Goal: Entertainment & Leisure: Consume media (video, audio)

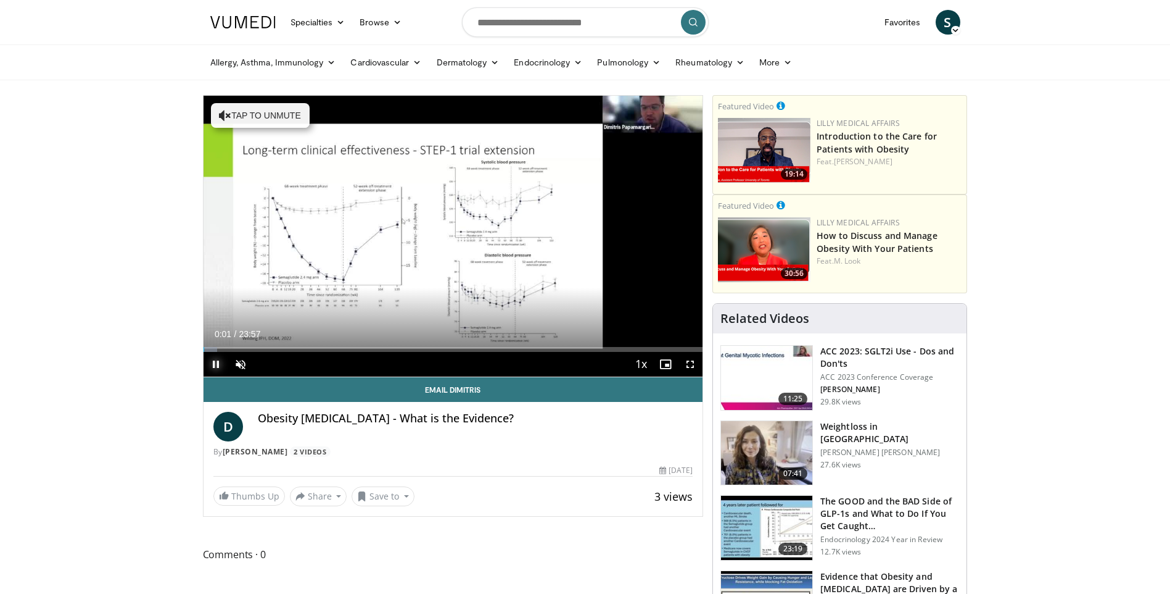
click at [215, 360] on span "Video Player" at bounding box center [216, 364] width 25 height 25
click at [217, 363] on span "Video Player" at bounding box center [216, 364] width 25 height 25
click at [239, 364] on span "Video Player" at bounding box center [240, 364] width 25 height 25
click at [239, 362] on span "Video Player" at bounding box center [240, 364] width 25 height 25
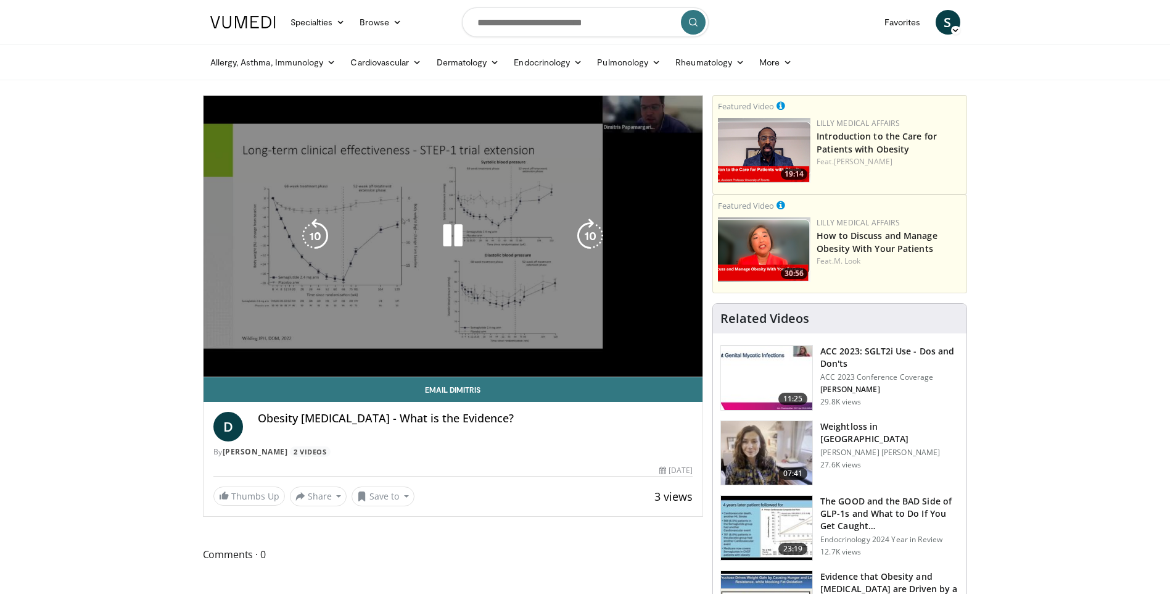
click at [239, 362] on video-js "**********" at bounding box center [454, 236] width 500 height 281
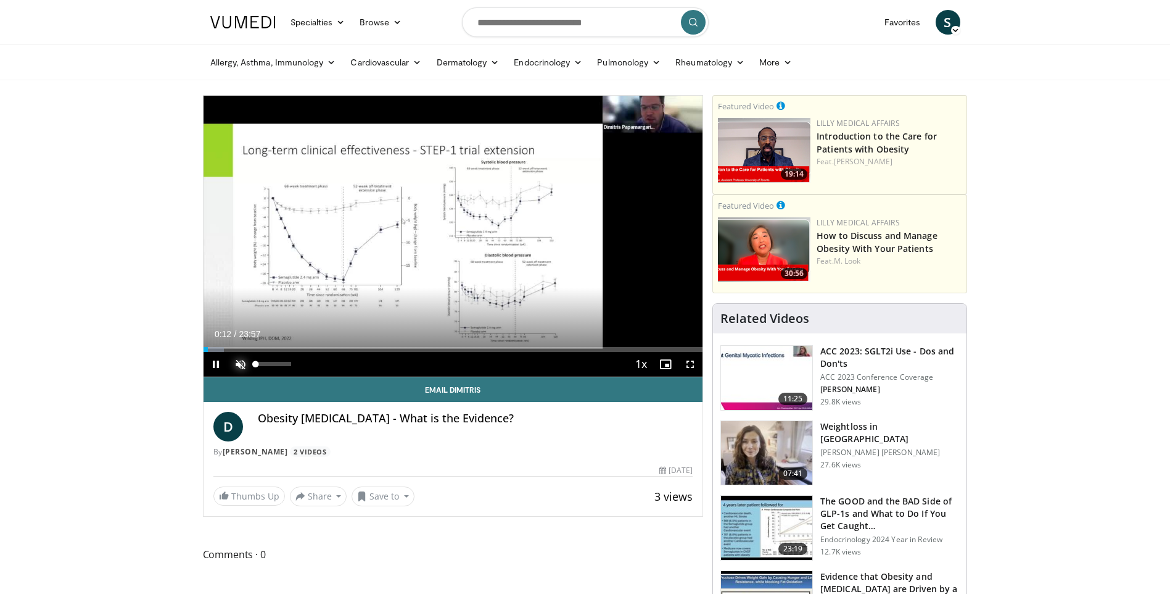
click at [242, 363] on span "Video Player" at bounding box center [240, 364] width 25 height 25
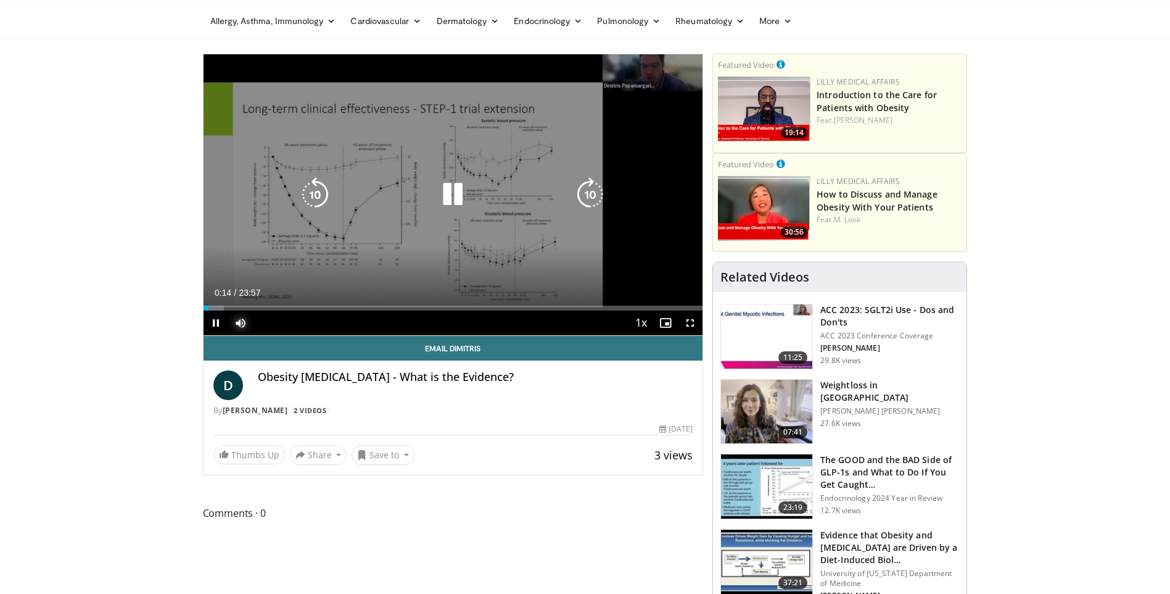
scroll to position [62, 0]
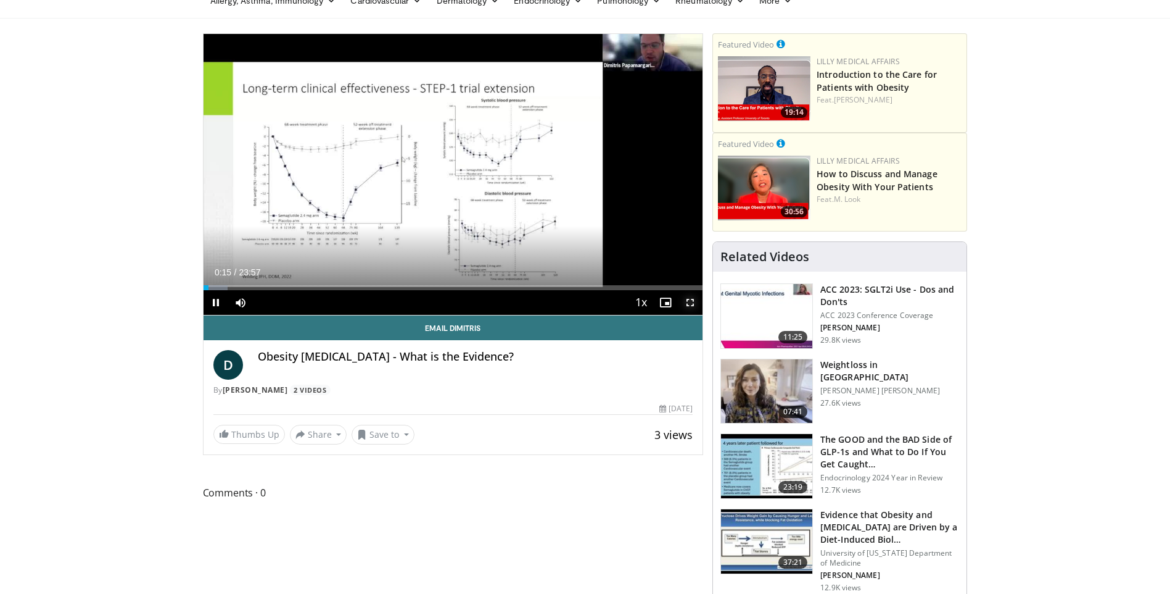
click at [693, 302] on span "Video Player" at bounding box center [690, 302] width 25 height 25
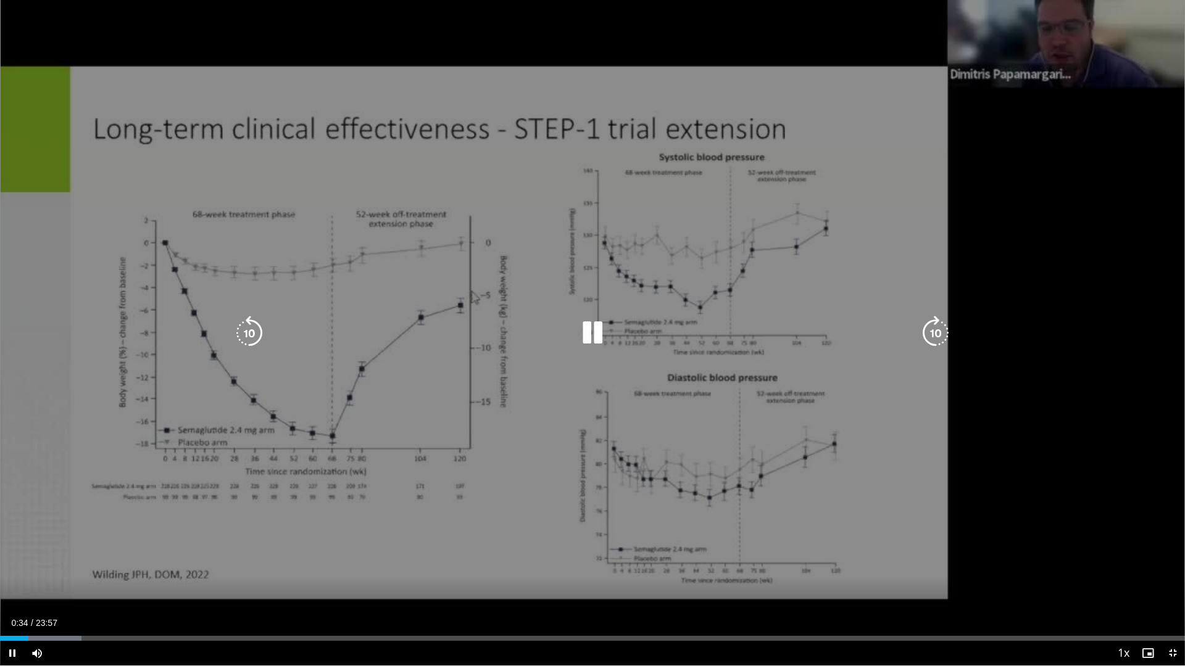
click at [1113, 353] on div "10 seconds Tap to unmute" at bounding box center [592, 333] width 1185 height 666
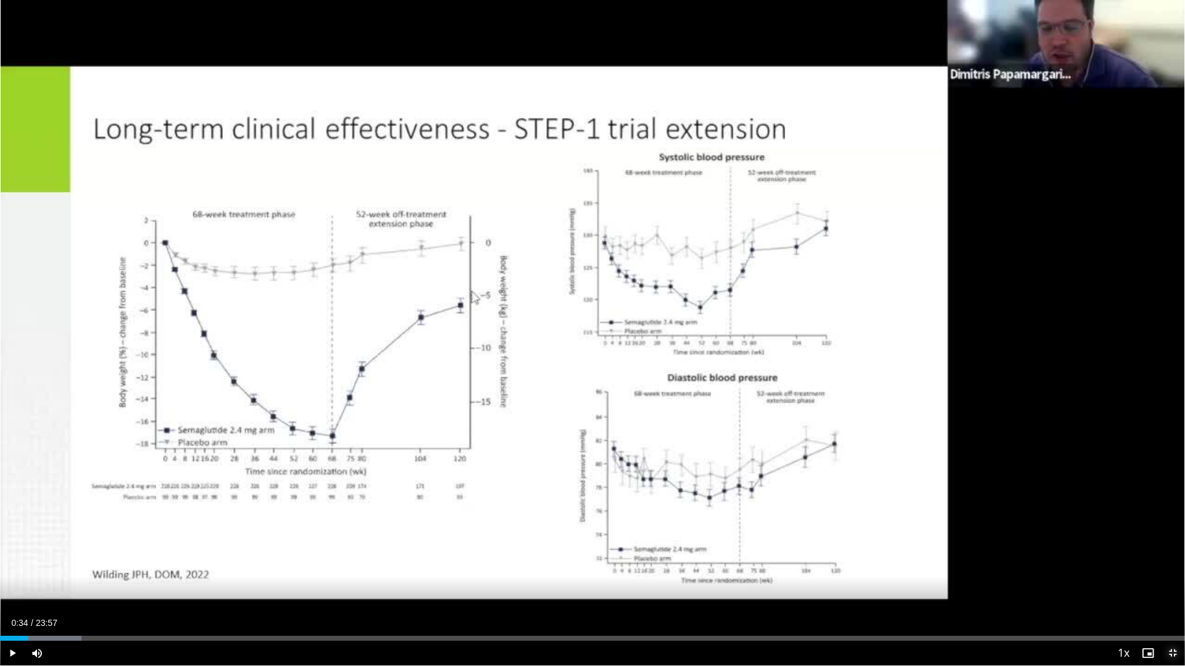
click at [1170, 593] on span "Video Player" at bounding box center [1172, 653] width 25 height 25
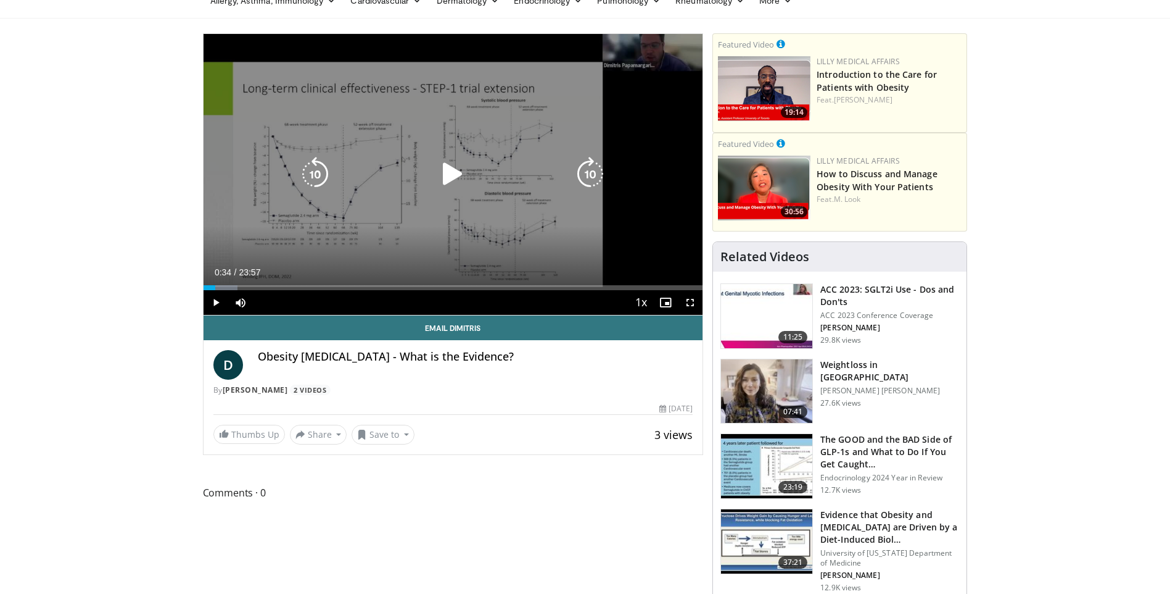
click at [366, 210] on div "10 seconds Tap to unmute" at bounding box center [454, 174] width 500 height 281
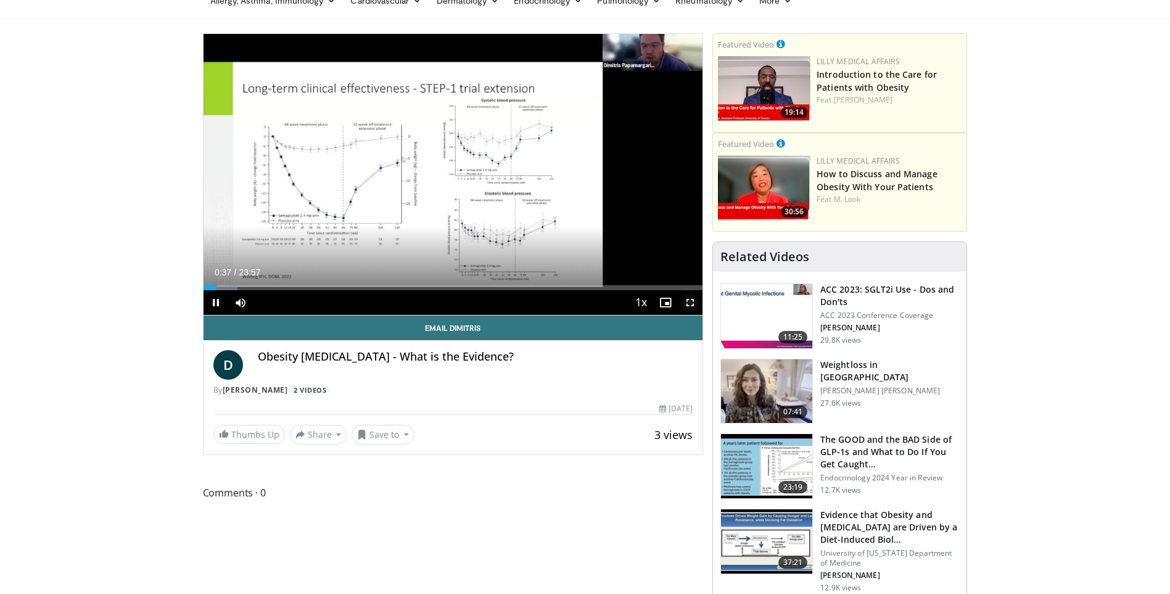
click at [691, 298] on span "Video Player" at bounding box center [690, 302] width 25 height 25
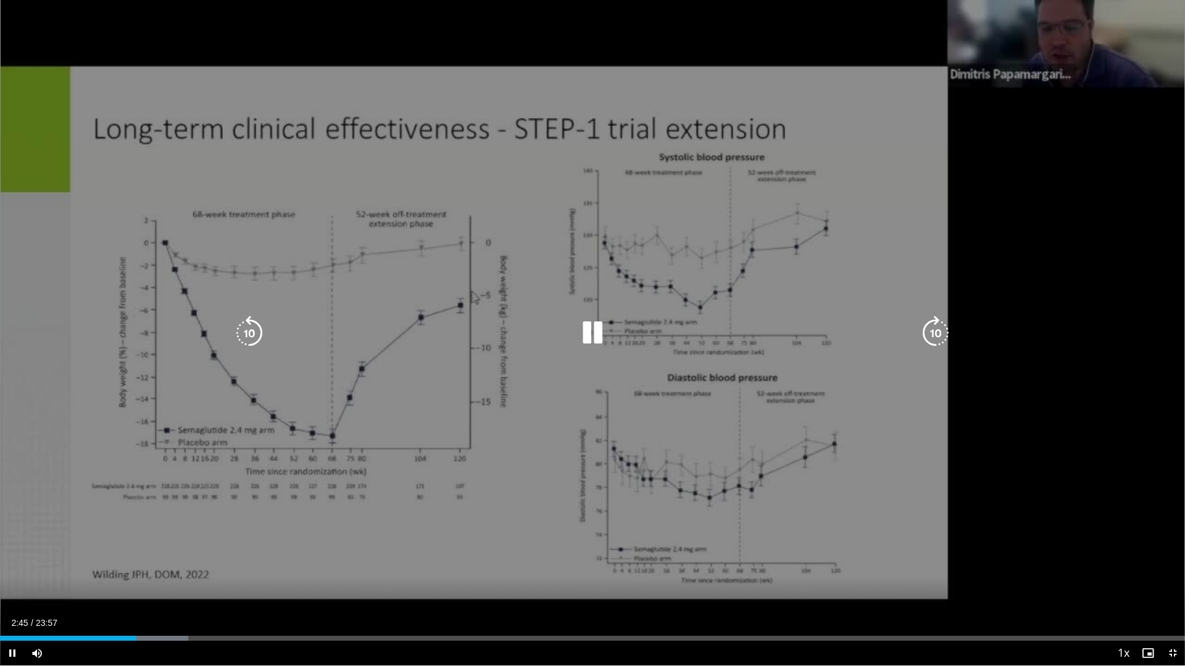
click at [713, 333] on div "Video Player" at bounding box center [592, 333] width 711 height 25
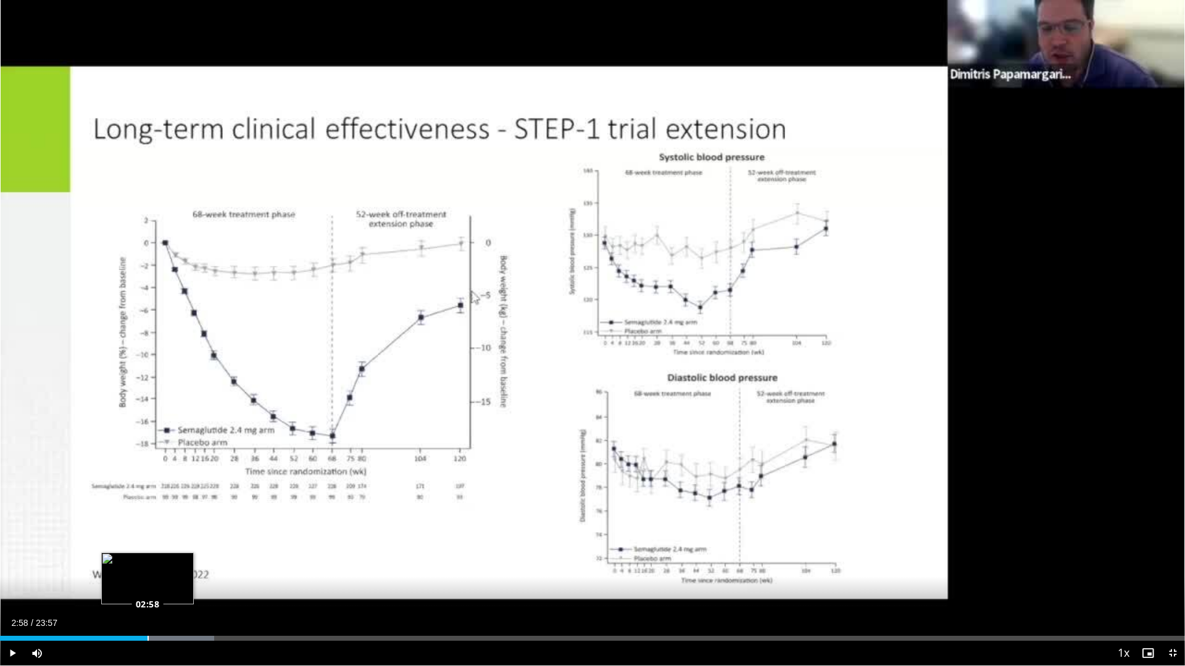
drag, startPoint x: 159, startPoint y: 640, endPoint x: 146, endPoint y: 640, distance: 13.0
click at [146, 593] on div "Loaded : 18.09% 02:59 02:58" at bounding box center [592, 638] width 1185 height 5
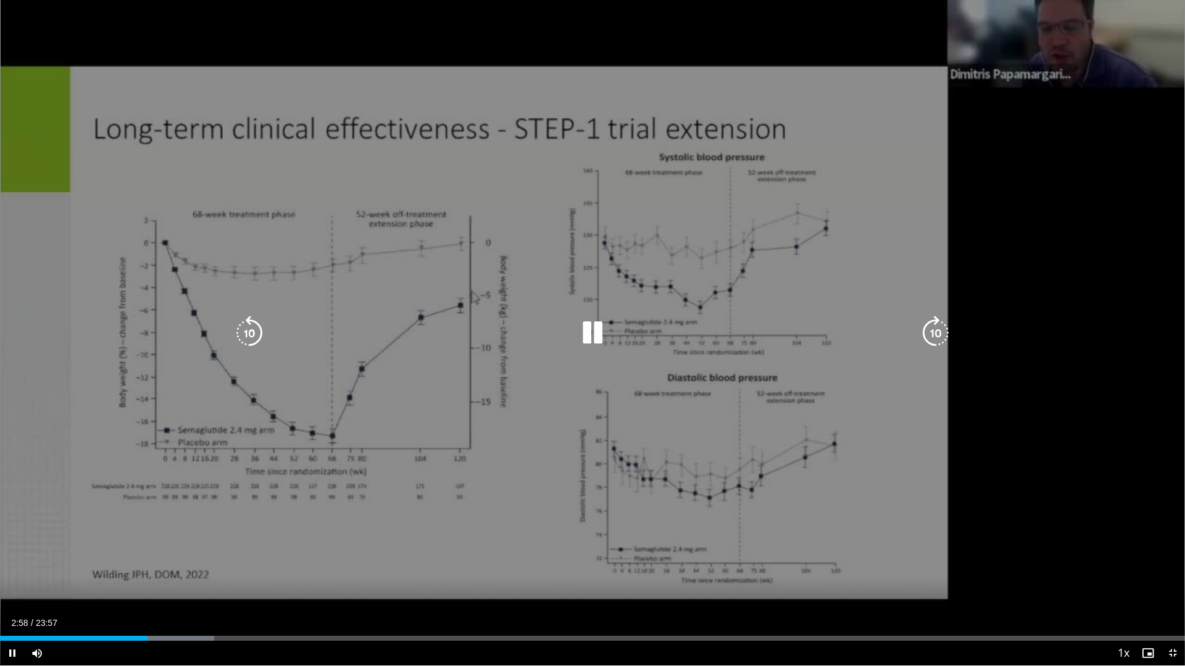
click at [569, 451] on div "10 seconds Tap to unmute" at bounding box center [592, 333] width 1185 height 666
click at [673, 422] on div "10 seconds Tap to unmute" at bounding box center [592, 333] width 1185 height 666
click at [10, 593] on span "Video Player" at bounding box center [12, 653] width 25 height 25
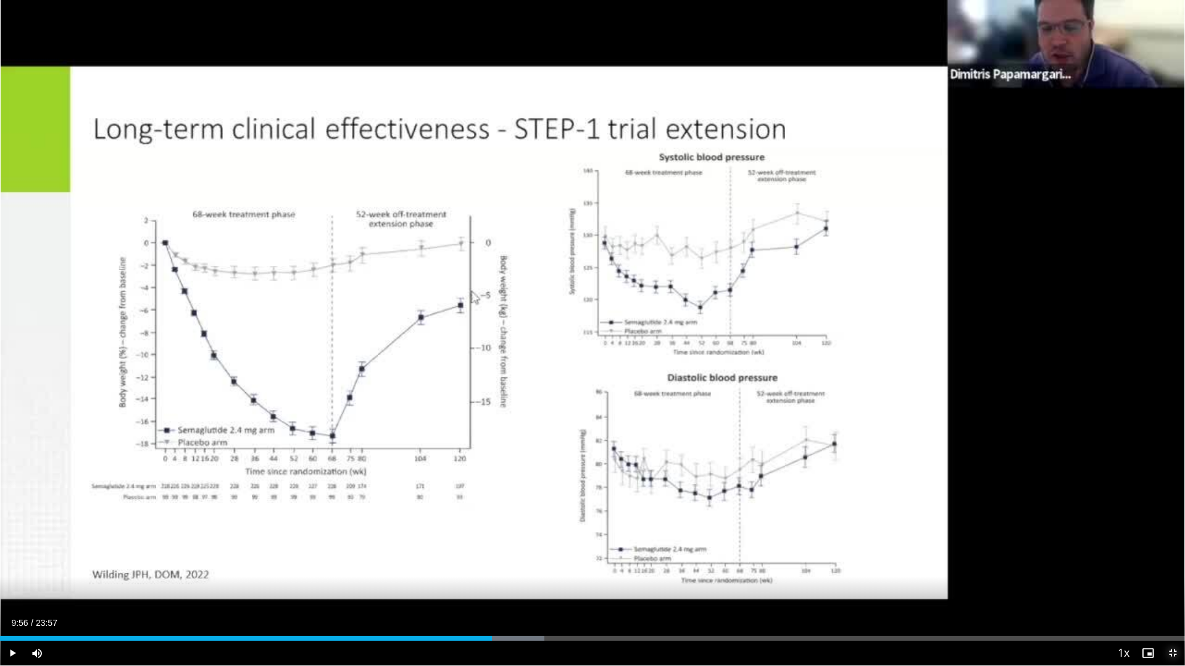
click at [1170, 593] on span "Video Player" at bounding box center [1172, 653] width 25 height 25
